Goal: Navigation & Orientation: Find specific page/section

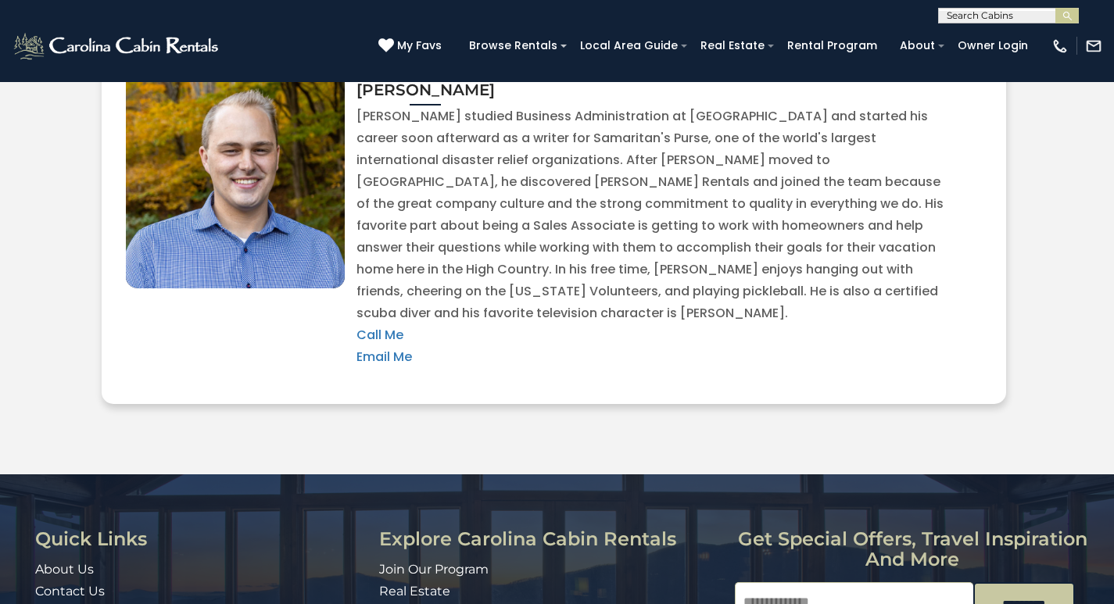
scroll to position [3630, 0]
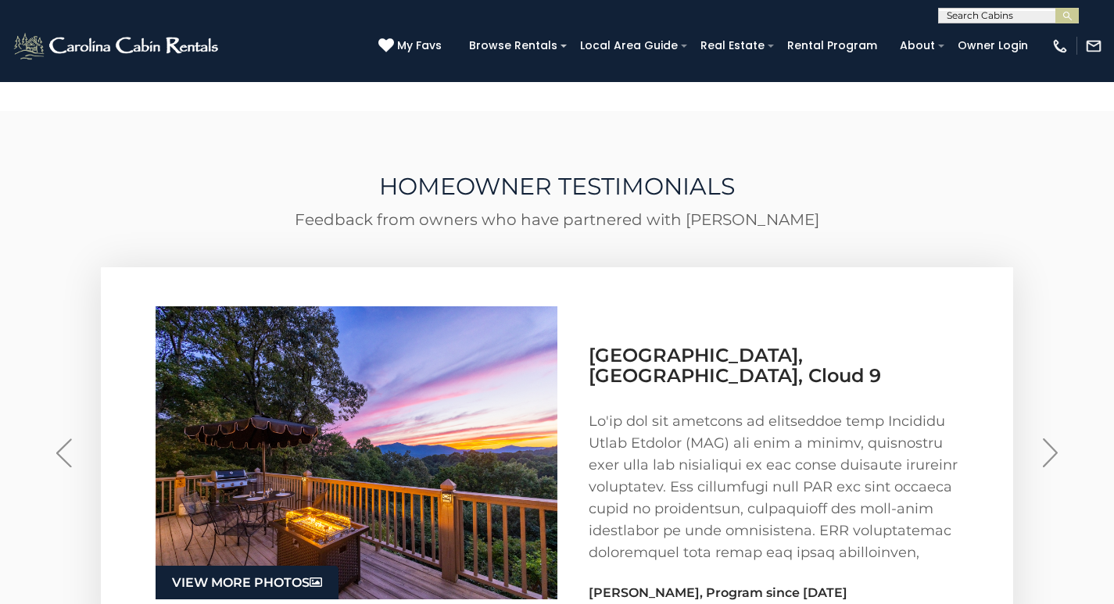
scroll to position [2180, 0]
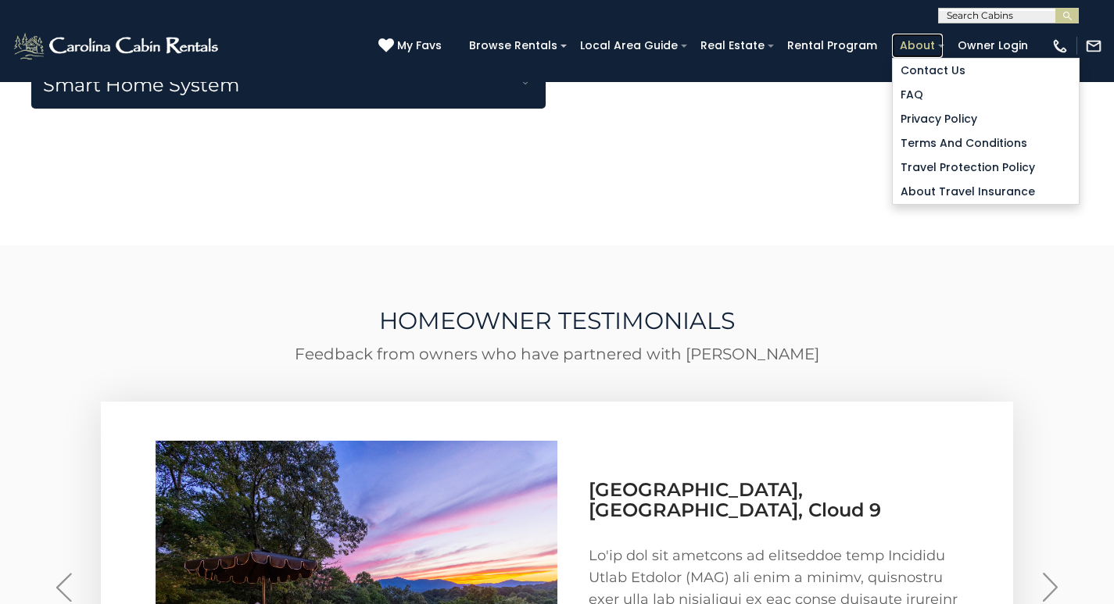
click at [927, 38] on link "About" at bounding box center [917, 46] width 51 height 24
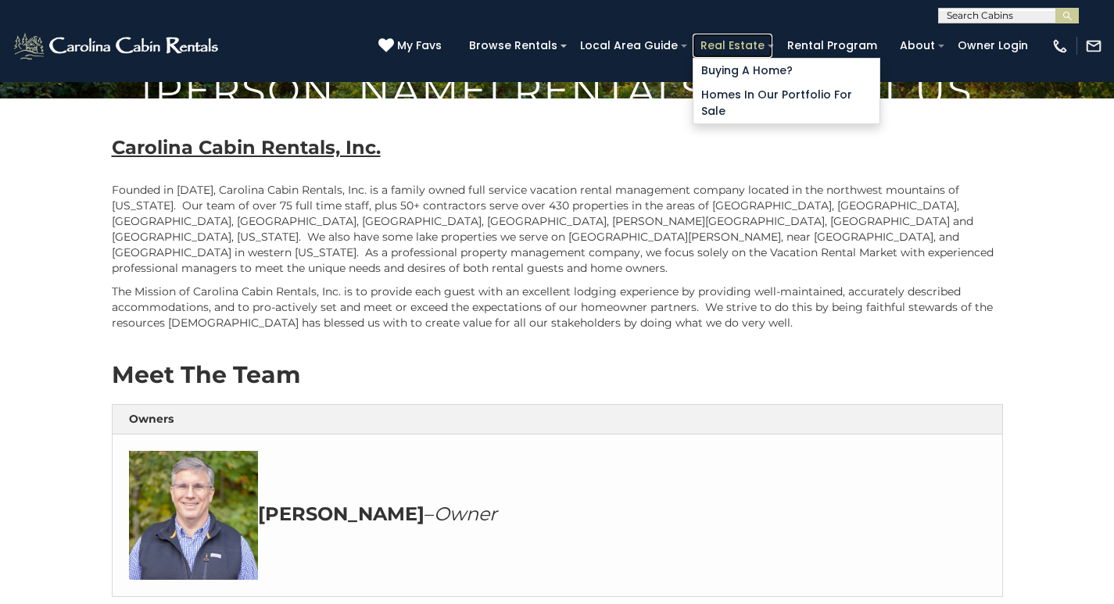
click at [755, 40] on link "Real Estate" at bounding box center [733, 46] width 80 height 24
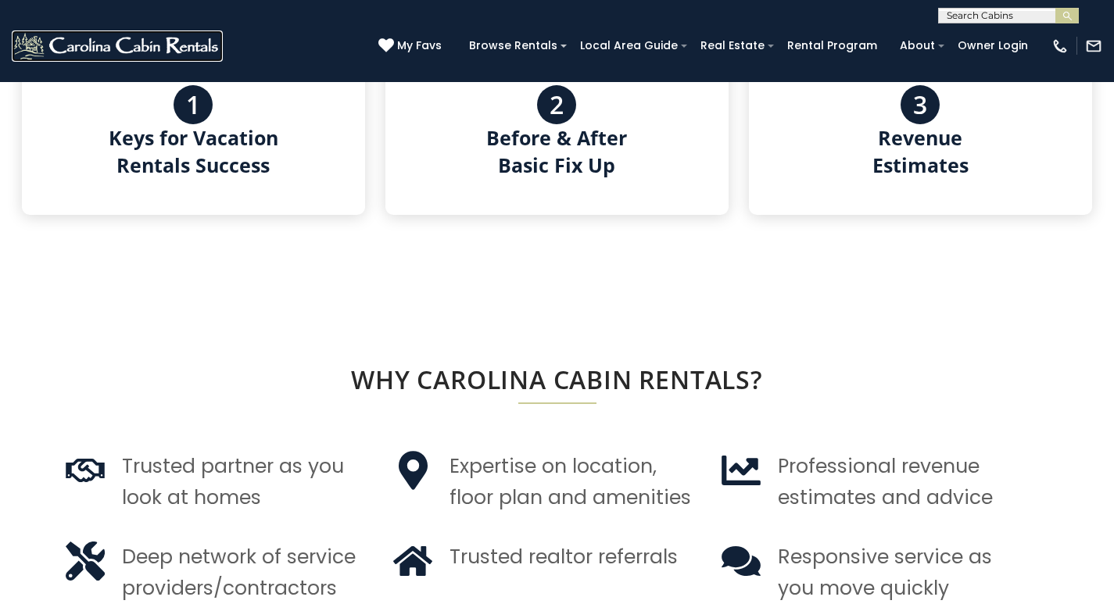
click at [135, 56] on link at bounding box center [117, 45] width 211 height 31
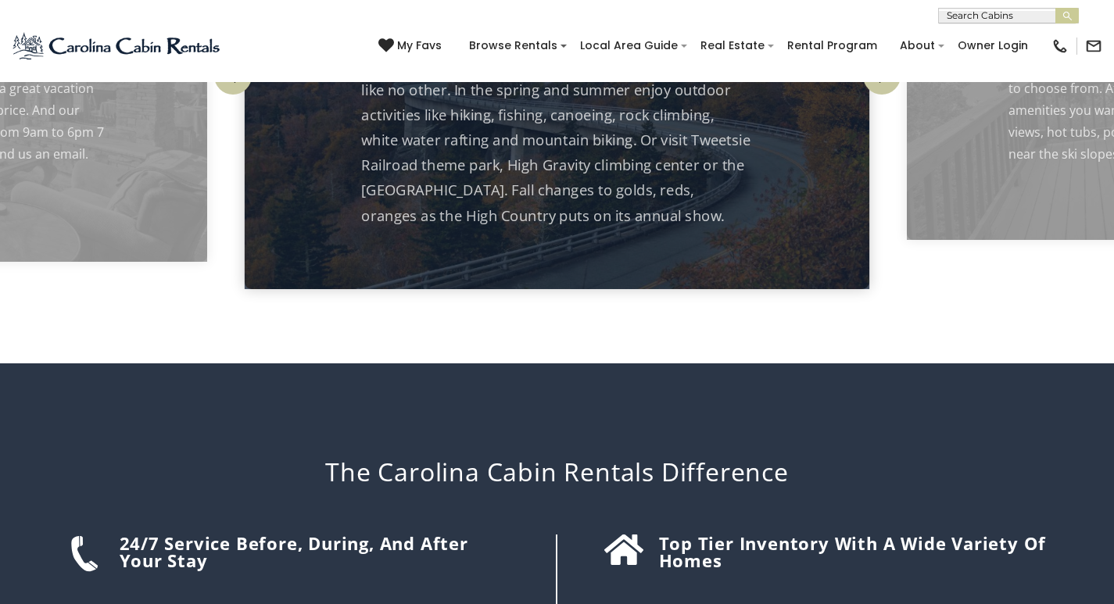
scroll to position [2279, 0]
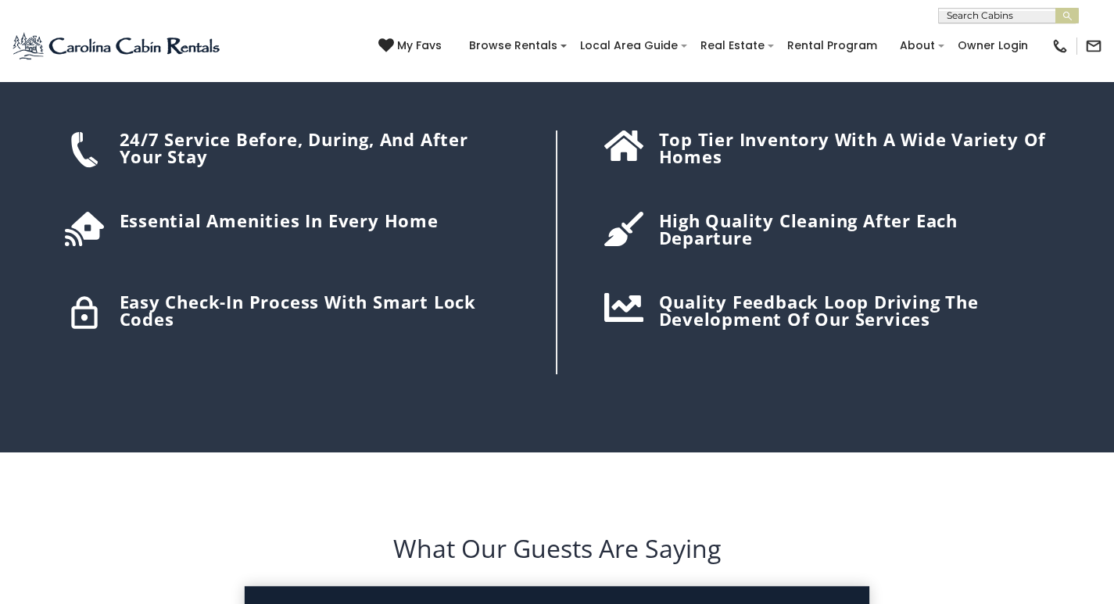
scroll to position [2081, 0]
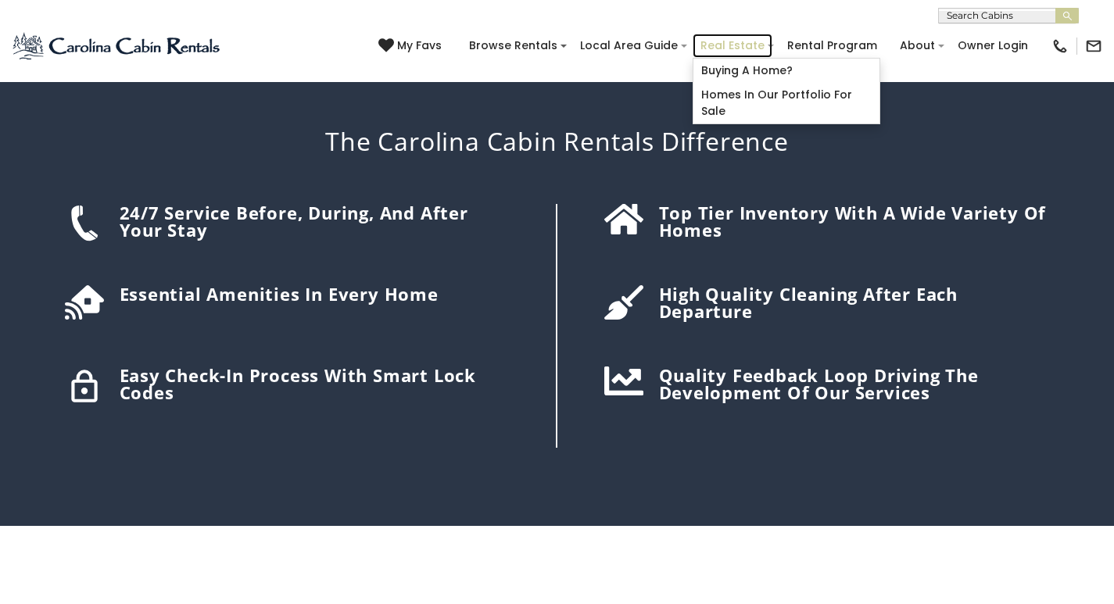
click at [754, 38] on link "Real Estate" at bounding box center [733, 46] width 80 height 24
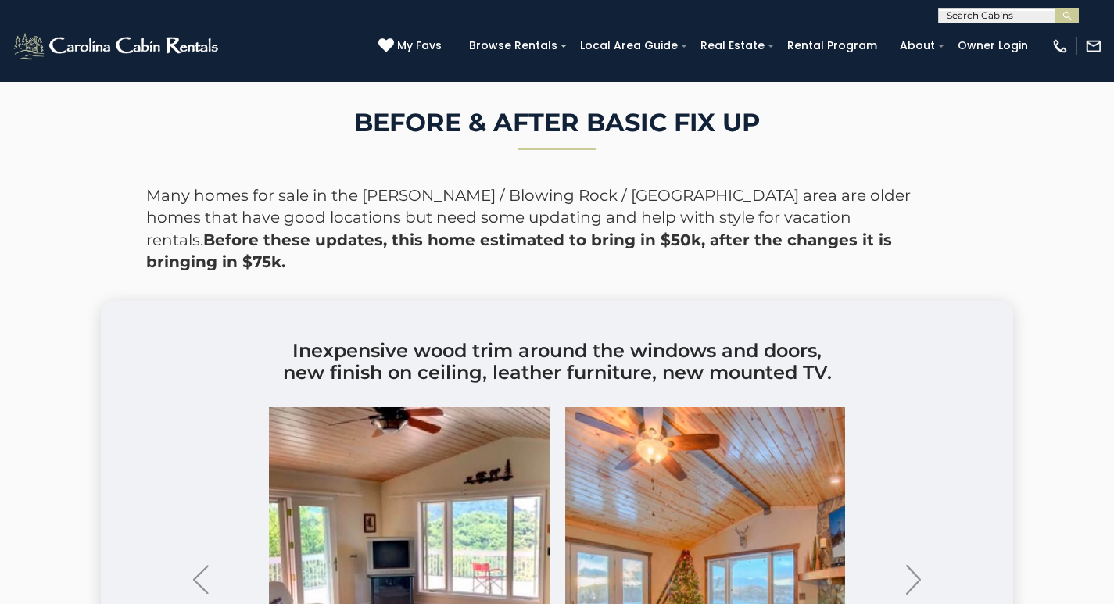
scroll to position [3142, 0]
